Goal: Task Accomplishment & Management: Complete application form

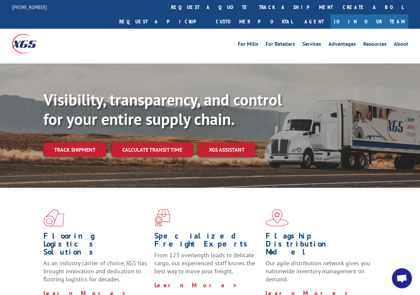
drag, startPoint x: 230, startPoint y: 3, endPoint x: 246, endPoint y: 24, distance: 26.3
click at [338, 3] on link "Create a BOL" at bounding box center [373, 7] width 71 height 14
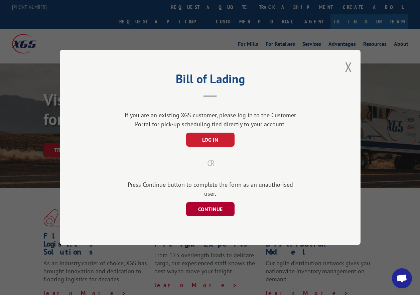
click at [211, 203] on button "CONTINUE" at bounding box center [210, 210] width 48 height 14
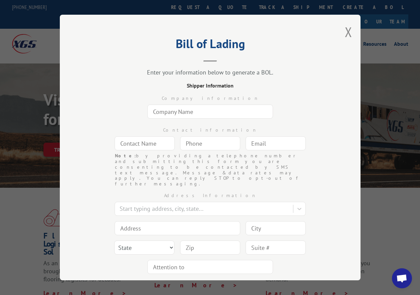
scroll to position [25, 0]
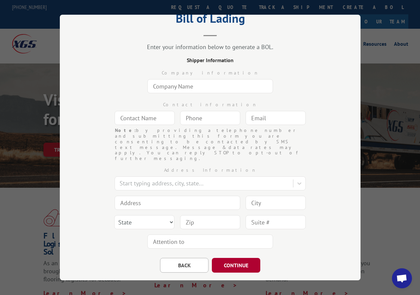
click at [233, 258] on button "CONTINUE" at bounding box center [236, 265] width 48 height 15
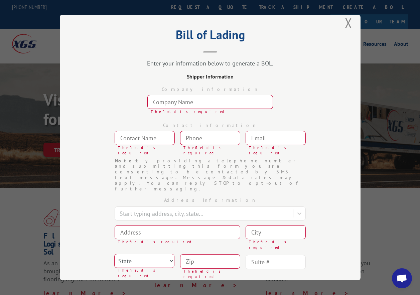
scroll to position [0, 0]
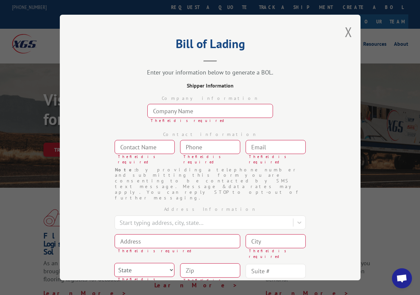
click at [198, 110] on input "text" at bounding box center [210, 111] width 126 height 14
type input "Summit International Flooring"
type input "[EMAIL_ADDRESS][DOMAIN_NAME]"
type input "WHIPPANY, [GEOGRAPHIC_DATA]"
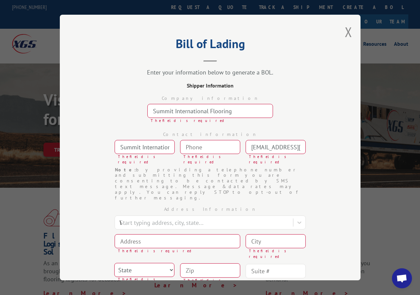
type input "[STREET_ADDRESS]"
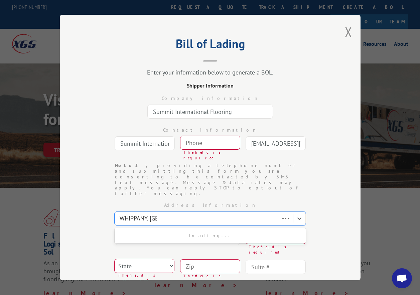
type input "WHIPPANY, [GEOGRAPHIC_DATA]"
type input "07981"
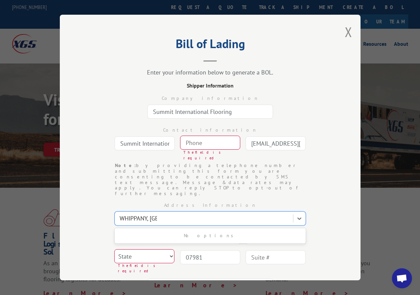
type input "(___) ___-____"
drag, startPoint x: 207, startPoint y: 143, endPoint x: 202, endPoint y: 135, distance: 9.1
click at [207, 143] on input "(___) ___-____" at bounding box center [210, 143] width 60 height 14
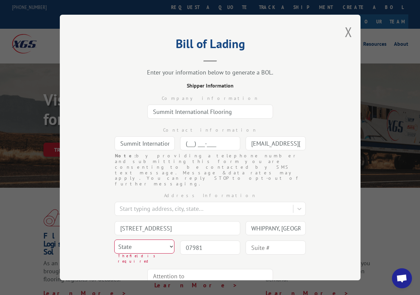
type input "(733) 010-800_"
type input "WHIPPANY, [GEOGRAPHIC_DATA]"
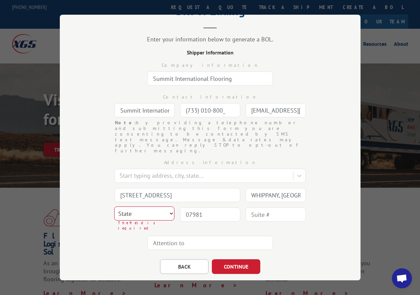
scroll to position [29, 0]
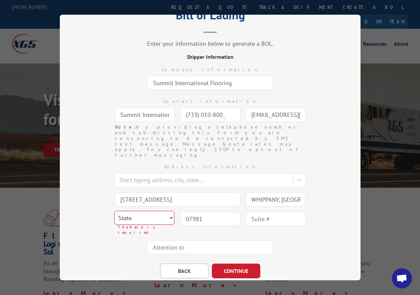
click at [141, 211] on select "State [US_STATE] [US_STATE] [US_STATE] [US_STATE] [US_STATE] [US_STATE] [US_STA…" at bounding box center [144, 218] width 60 height 14
select select "NJ"
click at [114, 211] on select "State [US_STATE] [US_STATE] [US_STATE] [US_STATE] [US_STATE] [US_STATE] [US_STA…" at bounding box center [144, 218] width 60 height 14
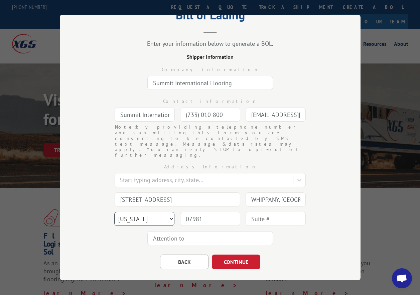
scroll to position [25, 0]
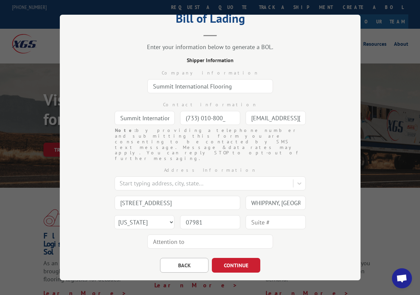
click at [175, 235] on input "text" at bounding box center [210, 242] width 126 height 14
click at [185, 235] on input "text" at bounding box center [210, 242] width 126 height 14
type input "j"
type input "[PERSON_NAME]"
click at [231, 258] on button "CONTINUE" at bounding box center [236, 265] width 48 height 15
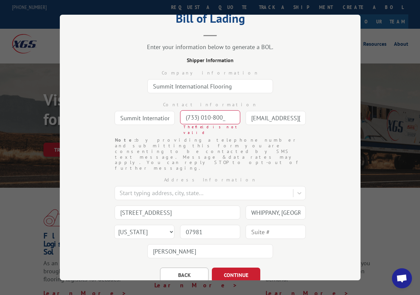
drag, startPoint x: 221, startPoint y: 110, endPoint x: 121, endPoint y: 123, distance: 100.8
click at [121, 123] on div "Contact information Summit International Flooring (733) 010-800_ The field is n…" at bounding box center [210, 116] width 234 height 41
drag, startPoint x: 220, startPoint y: 113, endPoint x: 145, endPoint y: 120, distance: 74.6
click at [145, 120] on div "Contact information Summit International Flooring (733) 010-800_ The field is n…" at bounding box center [210, 116] width 234 height 41
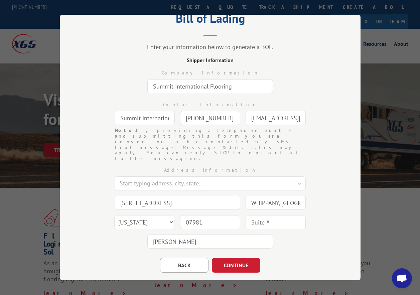
type input "[PHONE_NUMBER]"
click at [175, 196] on input "[STREET_ADDRESS]" at bounding box center [178, 203] width 126 height 14
type input "1 Apollo Dr"
click at [238, 258] on button "CONTINUE" at bounding box center [236, 265] width 48 height 15
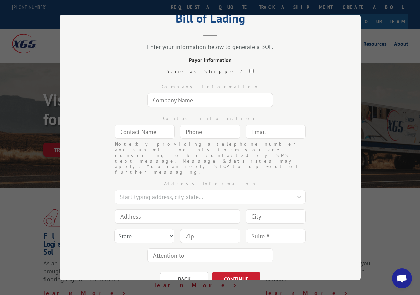
click at [175, 100] on input "text" at bounding box center [210, 100] width 126 height 14
type input "Sun Country Floors"
click at [154, 128] on input "text" at bounding box center [145, 132] width 60 height 14
type input "[PERSON_NAME]"
type input "(___) ___-____"
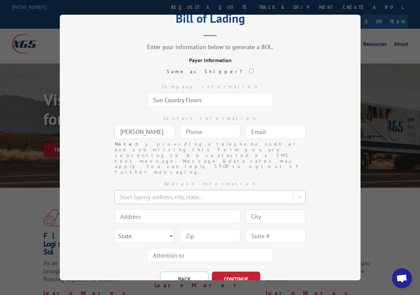
click at [155, 192] on div "Start typing address, city, state..." at bounding box center [204, 198] width 177 height 12
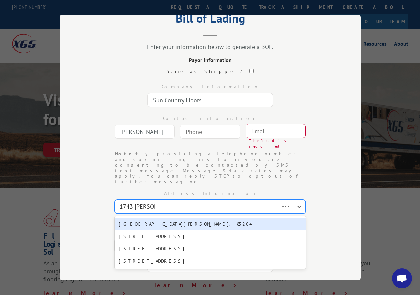
type input "1743 [PERSON_NAME]"
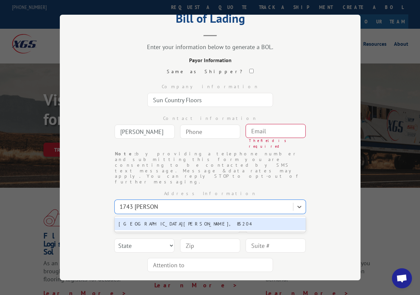
click at [162, 218] on div "[GEOGRAPHIC_DATA][PERSON_NAME], 85204" at bounding box center [210, 224] width 191 height 12
type input "1743 [PERSON_NAME]"
type input "Mesa"
select select "AZ"
type input "85204"
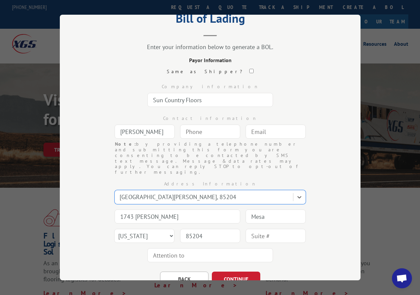
click at [270, 229] on input "text" at bounding box center [276, 236] width 60 height 14
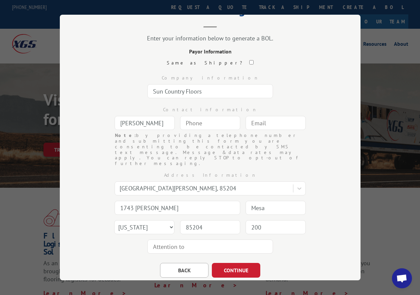
scroll to position [39, 0]
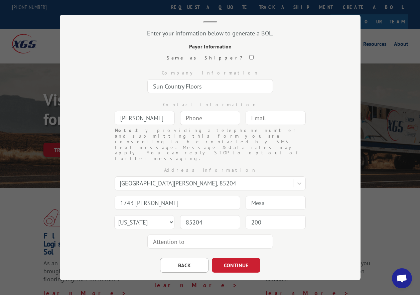
type input "200"
drag, startPoint x: 168, startPoint y: 116, endPoint x: 104, endPoint y: 118, distance: 64.2
click at [104, 118] on div "Contact information [PERSON_NAME] Note: by providing a telephone number and sub…" at bounding box center [210, 112] width 234 height 32
click at [197, 235] on input "text" at bounding box center [210, 242] width 126 height 14
paste input "[PERSON_NAME]"
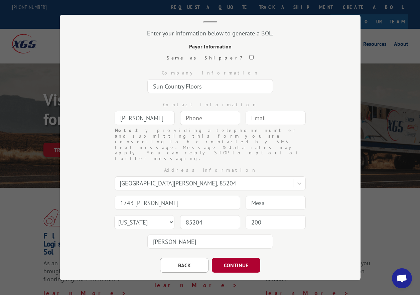
type input "[PERSON_NAME]"
click at [236, 258] on button "CONTINUE" at bounding box center [236, 265] width 48 height 15
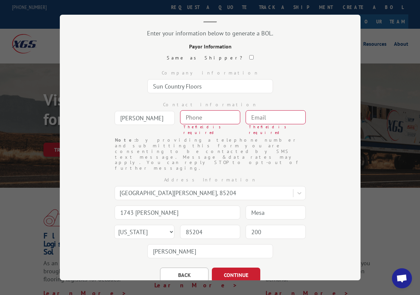
click at [272, 118] on input "text" at bounding box center [276, 117] width 60 height 14
type input "[EMAIL_ADDRESS][DOMAIN_NAME]"
click at [224, 121] on input "(___) ___-____" at bounding box center [210, 117] width 60 height 14
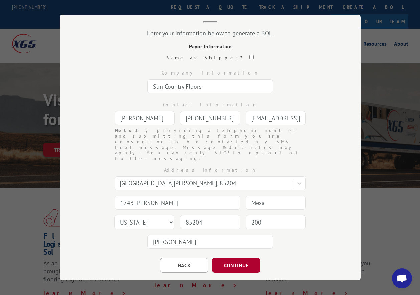
type input "[PHONE_NUMBER]"
click at [240, 258] on button "CONTINUE" at bounding box center [236, 265] width 48 height 15
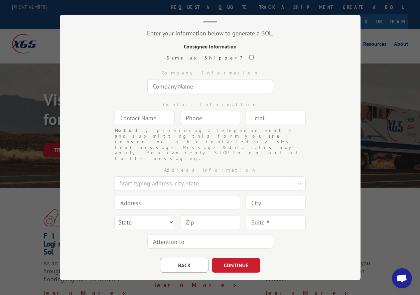
click at [240, 258] on button "CONTINUE" at bounding box center [236, 265] width 48 height 15
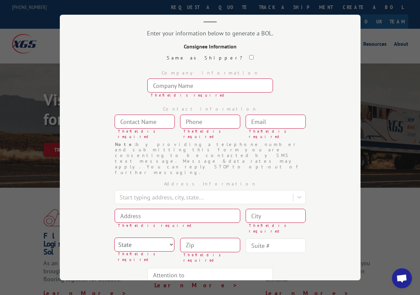
click at [190, 291] on button "BACK" at bounding box center [184, 298] width 48 height 15
select select "AZ"
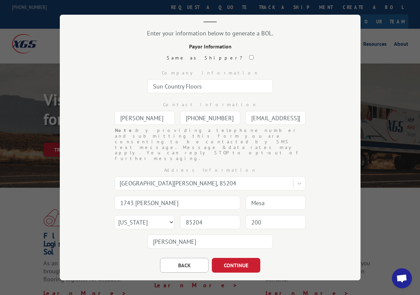
drag, startPoint x: 193, startPoint y: 111, endPoint x: 155, endPoint y: 110, distance: 38.4
click at [155, 110] on div "Contact information [PERSON_NAME] [PHONE_NUMBER] Note: by providing a telephone…" at bounding box center [210, 112] width 234 height 32
click at [249, 55] on input "checkbox" at bounding box center [251, 57] width 4 height 4
checkbox input "true"
type input "Summit International Flooring"
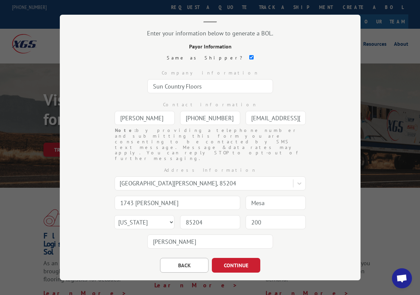
type input "Summit International Flooring"
type input "[PHONE_NUMBER]"
type input "[EMAIL_ADDRESS][DOMAIN_NAME]"
type input "1 Apollo Dr"
type input "WHIPPANY, [GEOGRAPHIC_DATA]"
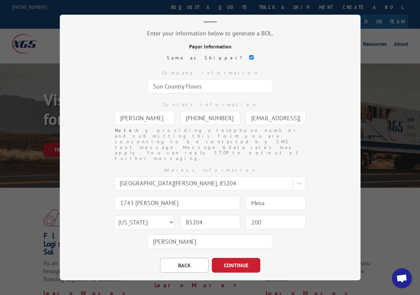
select select "NJ"
type input "07981"
type input "[PERSON_NAME]"
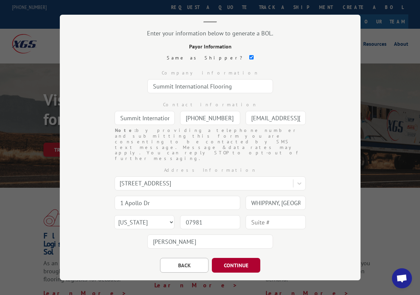
click at [234, 258] on button "CONTINUE" at bounding box center [236, 265] width 48 height 15
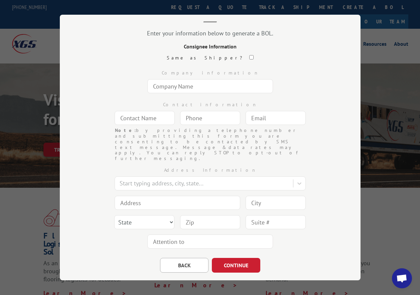
click at [182, 82] on input "text" at bounding box center [210, 86] width 126 height 14
type input "Sun Country Floors"
type input "[PERSON_NAME]"
type input "1743 [PERSON_NAME]"
type input "Mesa"
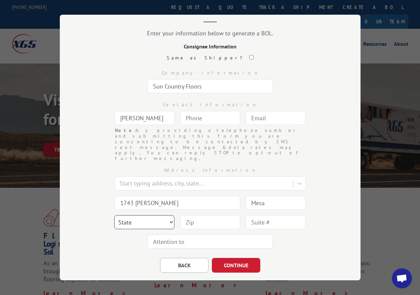
select select "AZ"
type input "85204"
type input "200"
type input "[PERSON_NAME]"
paste input "480) 497-5011"
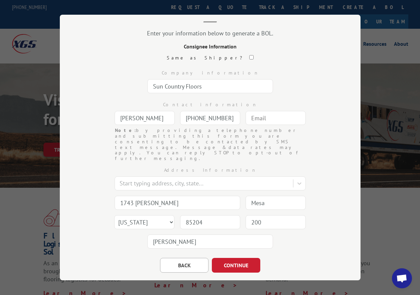
type input "[PHONE_NUMBER]"
click at [263, 115] on input "text" at bounding box center [276, 118] width 60 height 14
type input "[EMAIL_ADDRESS][DOMAIN_NAME]"
click at [234, 258] on button "CONTINUE" at bounding box center [236, 265] width 48 height 15
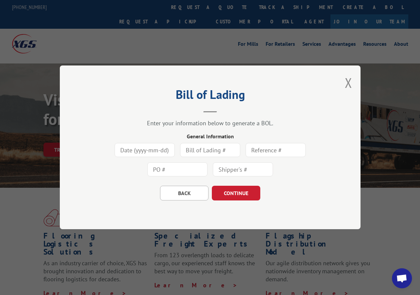
scroll to position [0, 0]
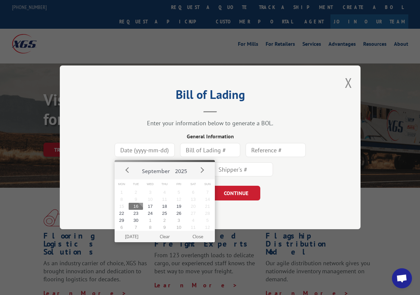
click at [148, 149] on input at bounding box center [145, 150] width 60 height 14
type input "0"
type input "091625-23249"
click at [201, 151] on input "text" at bounding box center [210, 150] width 60 height 14
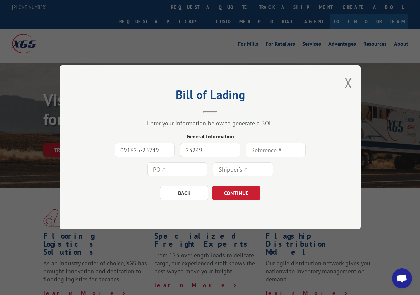
type input "23249"
click at [270, 150] on input "text" at bounding box center [276, 150] width 60 height 14
type input "2"
type input "[PERSON_NAME]"
click at [190, 171] on input "text" at bounding box center [177, 170] width 60 height 14
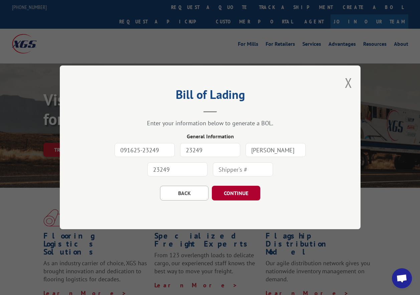
type input "23249"
click at [242, 196] on button "CONTINUE" at bounding box center [236, 193] width 48 height 15
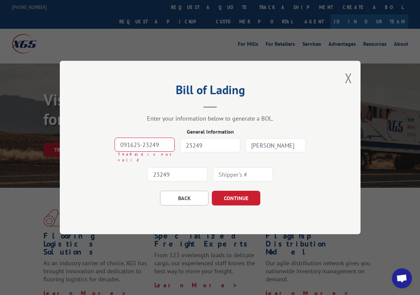
click at [160, 148] on input "091625-23249" at bounding box center [145, 145] width 60 height 14
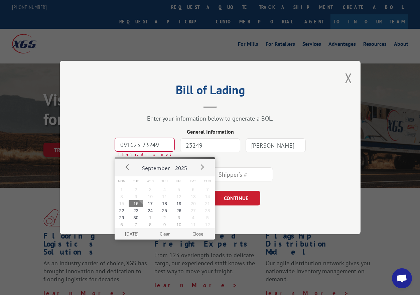
click at [143, 149] on input "091625-23249" at bounding box center [145, 145] width 60 height 14
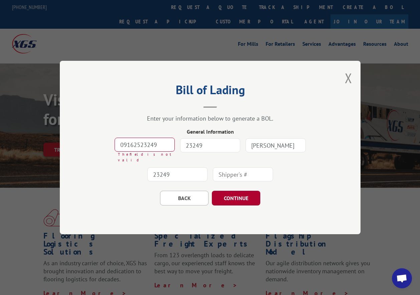
type input "09162523249"
click at [233, 196] on button "CONTINUE" at bounding box center [236, 198] width 48 height 15
click at [238, 196] on button "CONTINUE" at bounding box center [236, 198] width 48 height 15
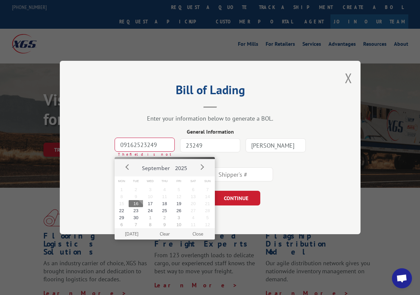
drag, startPoint x: 168, startPoint y: 149, endPoint x: 47, endPoint y: 144, distance: 121.1
click at [40, 144] on div "Bill of Lading Enter your information below to generate a BOL. General Informat…" at bounding box center [210, 147] width 420 height 295
click at [77, 139] on div "Bill of Lading Enter your information below to generate a BOL. General Informat…" at bounding box center [210, 147] width 301 height 173
click at [134, 148] on input at bounding box center [145, 145] width 60 height 14
click at [138, 202] on button "16" at bounding box center [136, 203] width 14 height 7
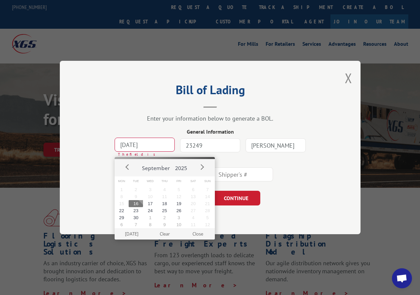
type input "[DATE]"
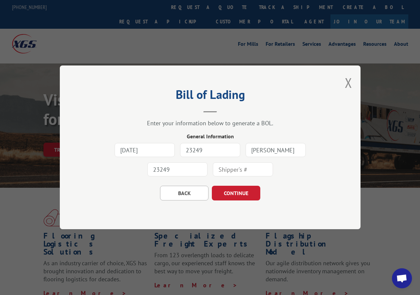
click at [193, 152] on div "[DATE] 23249 [PERSON_NAME] 23249" at bounding box center [210, 160] width 234 height 39
click at [278, 147] on input "[PERSON_NAME]" at bounding box center [276, 150] width 60 height 14
click at [288, 147] on input "[PERSON_NAME]" at bounding box center [276, 150] width 60 height 14
type input "J"
type input "Quote 966979"
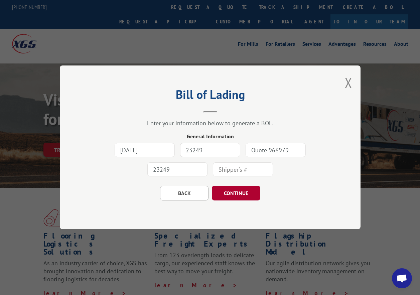
click at [243, 194] on button "CONTINUE" at bounding box center [236, 193] width 48 height 15
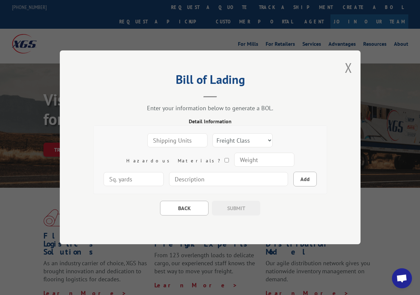
click at [152, 140] on input "number" at bounding box center [177, 141] width 60 height 14
click at [174, 139] on input "1" at bounding box center [177, 141] width 60 height 14
click at [174, 139] on input "2" at bounding box center [177, 141] width 60 height 14
click at [174, 139] on input "3" at bounding box center [177, 141] width 60 height 14
click at [174, 139] on input "4" at bounding box center [177, 141] width 60 height 14
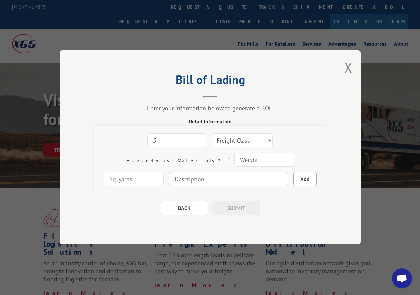
click at [174, 139] on input "5" at bounding box center [177, 141] width 60 height 14
click at [174, 139] on input "6" at bounding box center [177, 141] width 60 height 14
type input "7"
click at [174, 139] on input "7" at bounding box center [177, 141] width 60 height 14
click at [236, 142] on select "Freight Class 50 55 60 65 70 77 85 92 100 110 125 150 175 200 250 300 400 500 C…" at bounding box center [243, 141] width 60 height 14
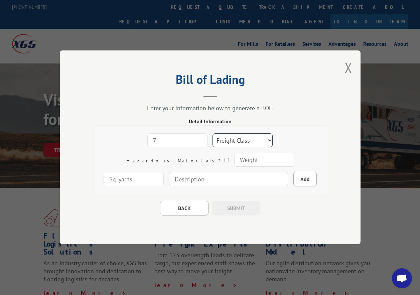
select select "60"
click at [213, 134] on select "Freight Class 50 55 60 65 70 77 85 92 100 110 125 150 175 200 250 300 400 500 C…" at bounding box center [243, 141] width 60 height 14
click at [234, 159] on input "number" at bounding box center [264, 160] width 60 height 14
click at [106, 173] on div "7 Freight Class 50 55 60 65 70 77 85 92 100 110 125 150 175 200 250 300 400 500…" at bounding box center [210, 160] width 223 height 58
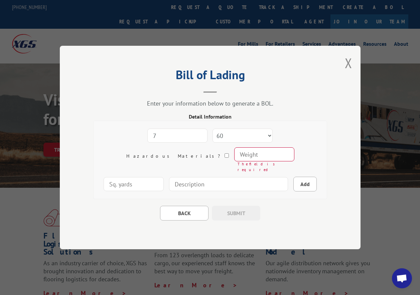
click at [147, 140] on input "7" at bounding box center [177, 136] width 60 height 14
type input "1"
click at [234, 155] on input "number" at bounding box center [264, 154] width 60 height 14
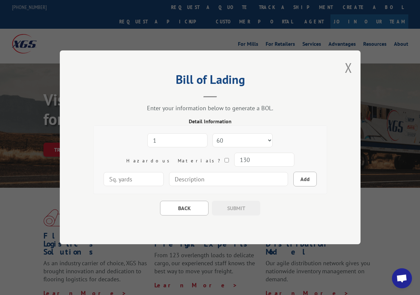
type input "130"
click at [164, 172] on input "number" at bounding box center [134, 179] width 60 height 14
type input "20"
click at [207, 179] on input at bounding box center [228, 179] width 119 height 14
type input "ca"
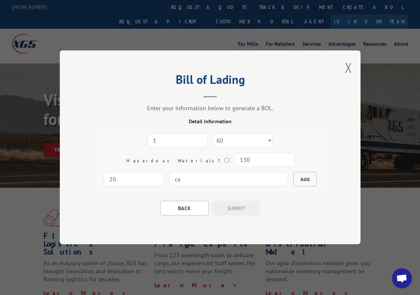
click at [293, 181] on button "Add" at bounding box center [304, 179] width 23 height 15
select select
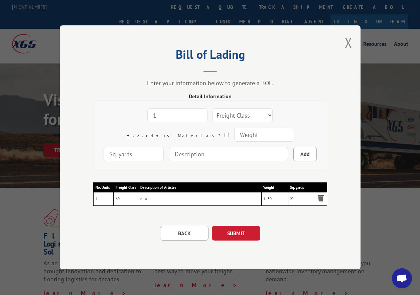
type input "1"
click at [175, 113] on input "1" at bounding box center [177, 115] width 60 height 14
click at [213, 117] on select "Freight Class 50 55 60 65 70 77 85 92 100 110 125 150 175 200 250 300 400 500 C…" at bounding box center [243, 115] width 60 height 14
select select "60"
click at [213, 108] on select "Freight Class 50 55 60 65 70 77 85 92 100 110 125 150 175 200 250 300 400 500 C…" at bounding box center [243, 115] width 60 height 14
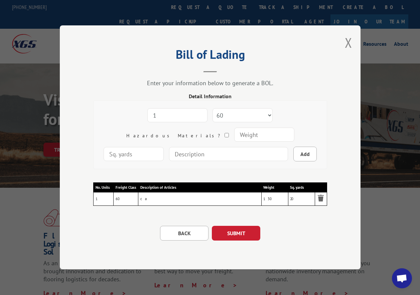
click at [234, 136] on input "number" at bounding box center [264, 135] width 60 height 14
type input "200"
click at [164, 147] on input "number" at bounding box center [134, 154] width 60 height 14
type input "33"
click at [192, 152] on input at bounding box center [228, 154] width 119 height 14
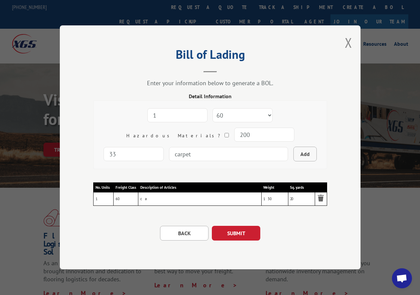
type input "carpet"
click at [293, 156] on button "Add" at bounding box center [304, 154] width 23 height 15
select select
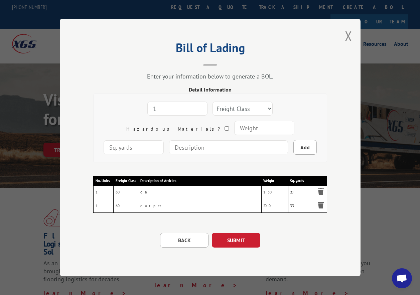
type input "1"
click at [174, 107] on input "1" at bounding box center [177, 109] width 60 height 14
click at [214, 108] on select "Freight Class 50 55 60 65 70 77 85 92 100 110 125 150 175 200 250 300 400 500 C…" at bounding box center [243, 109] width 60 height 14
select select "60"
click at [213, 102] on select "Freight Class 50 55 60 65 70 77 85 92 100 110 125 150 175 200 250 300 400 500 C…" at bounding box center [243, 109] width 60 height 14
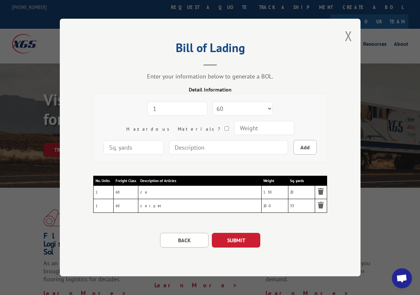
click at [234, 131] on input "number" at bounding box center [264, 128] width 60 height 14
type input "105"
click at [164, 140] on input "number" at bounding box center [134, 147] width 60 height 14
type input "16"
click at [179, 148] on input at bounding box center [228, 147] width 119 height 14
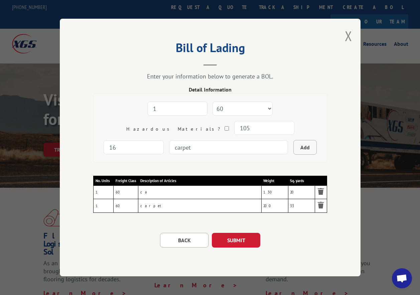
type input "carpet"
click at [293, 145] on button "Add" at bounding box center [304, 147] width 23 height 15
select select
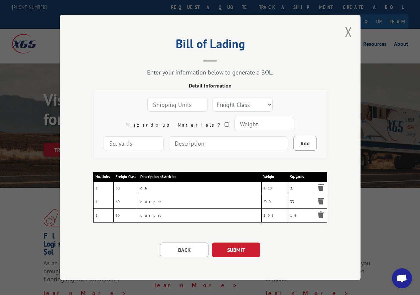
click at [161, 107] on input "number" at bounding box center [177, 105] width 60 height 14
click at [167, 104] on input "number" at bounding box center [177, 105] width 60 height 14
type input "1"
click at [170, 100] on input "1" at bounding box center [177, 105] width 60 height 14
click at [213, 103] on select "Freight Class 50 55 60 65 70 77 85 92 100 110 125 150 175 200 250 300 400 500 C…" at bounding box center [243, 105] width 60 height 14
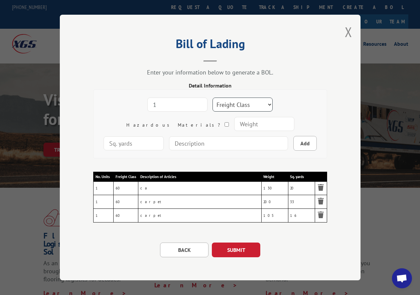
select select "60"
click at [213, 98] on select "Freight Class 50 55 60 65 70 77 85 92 100 110 125 150 175 200 250 300 400 500 C…" at bounding box center [243, 105] width 60 height 14
click at [234, 123] on input "number" at bounding box center [264, 124] width 60 height 14
type input "80"
click at [164, 136] on input "number" at bounding box center [134, 143] width 60 height 14
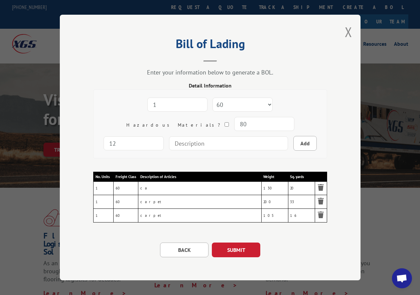
type input "12"
click at [179, 144] on input at bounding box center [228, 143] width 119 height 14
type input "carpet"
click at [293, 143] on button "Add" at bounding box center [304, 143] width 23 height 15
select select
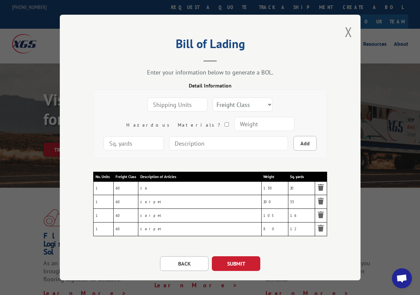
click at [147, 106] on input "number" at bounding box center [177, 105] width 60 height 14
click at [153, 100] on input "number" at bounding box center [177, 105] width 60 height 14
type input "1"
click at [172, 101] on input "1" at bounding box center [177, 105] width 60 height 14
click at [213, 104] on select "Freight Class 50 55 60 65 70 77 85 92 100 110 125 150 175 200 250 300 400 500 C…" at bounding box center [243, 105] width 60 height 14
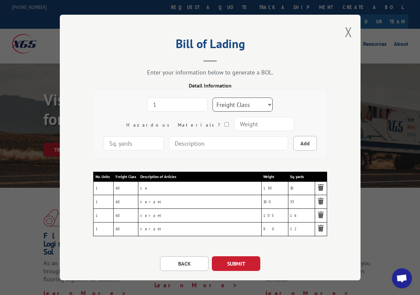
select select "60"
click at [213, 98] on select "Freight Class 50 55 60 65 70 77 85 92 100 110 125 150 175 200 250 300 400 500 C…" at bounding box center [243, 105] width 60 height 14
click at [234, 122] on input "number" at bounding box center [264, 124] width 60 height 14
type input "425"
click at [164, 136] on input "number" at bounding box center [134, 143] width 60 height 14
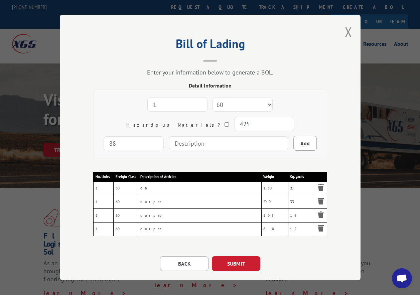
type input "88"
click at [169, 142] on input at bounding box center [228, 143] width 119 height 14
type input "carpet"
click at [293, 142] on button "Add" at bounding box center [304, 143] width 23 height 15
select select
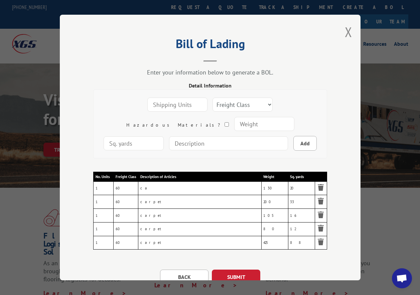
click at [173, 101] on input "number" at bounding box center [177, 105] width 60 height 14
type input "1"
click at [172, 101] on input "1" at bounding box center [177, 105] width 60 height 14
click at [213, 103] on select "Freight Class 50 55 60 65 70 77 85 92 100 110 125 150 175 200 250 300 400 500 C…" at bounding box center [243, 105] width 60 height 14
select select "60"
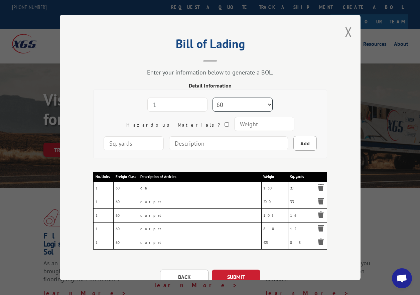
click at [213, 98] on select "Freight Class 50 55 60 65 70 77 85 92 100 110 125 150 175 200 250 300 400 500 C…" at bounding box center [243, 105] width 60 height 14
click at [234, 124] on input "number" at bounding box center [264, 124] width 60 height 14
type input "850"
click at [164, 136] on input "number" at bounding box center [134, 143] width 60 height 14
type input "144"
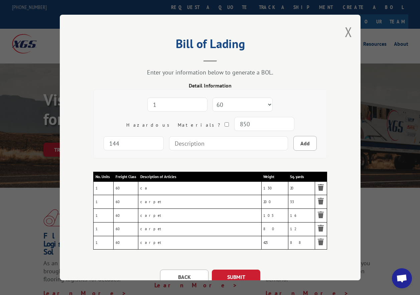
click at [183, 143] on input at bounding box center [228, 143] width 119 height 14
type input "carpet"
click at [293, 140] on button "Add" at bounding box center [304, 143] width 23 height 15
select select
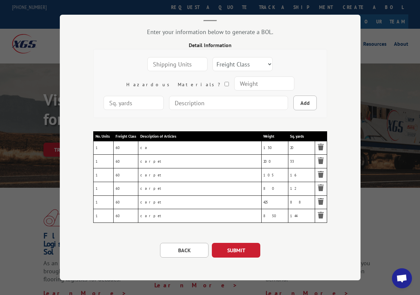
scroll to position [42, 0]
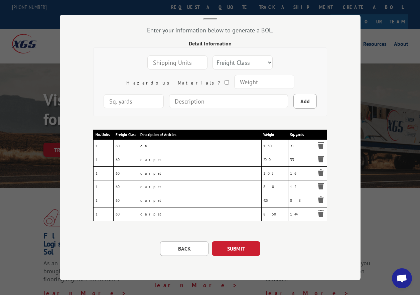
click at [148, 143] on td "Description of Articles ca" at bounding box center [199, 146] width 123 height 14
click at [236, 246] on button "SUBMIT" at bounding box center [236, 248] width 48 height 15
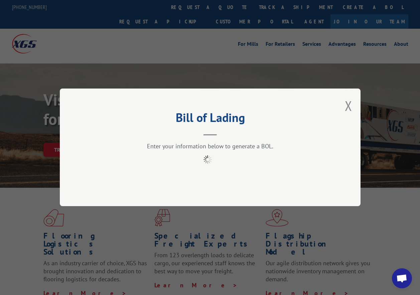
scroll to position [0, 0]
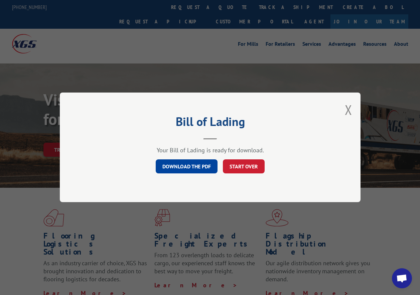
click at [192, 168] on link "DOWNLOAD THE PDF" at bounding box center [187, 167] width 62 height 14
